Goal: Information Seeking & Learning: Understand process/instructions

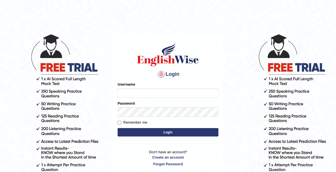
type input "KaurRavinder"
click at [167, 131] on button "Login" at bounding box center [167, 132] width 101 height 8
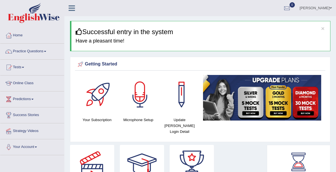
click at [30, 84] on link "Online Class" at bounding box center [32, 82] width 64 height 14
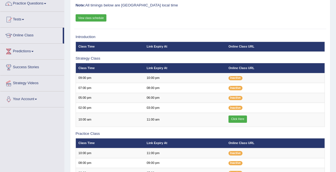
scroll to position [48, 0]
click at [91, 17] on link "View class schedule" at bounding box center [90, 17] width 31 height 7
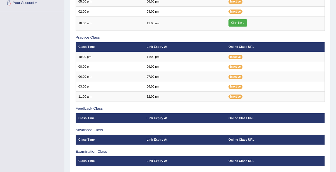
scroll to position [144, 0]
